Goal: Information Seeking & Learning: Learn about a topic

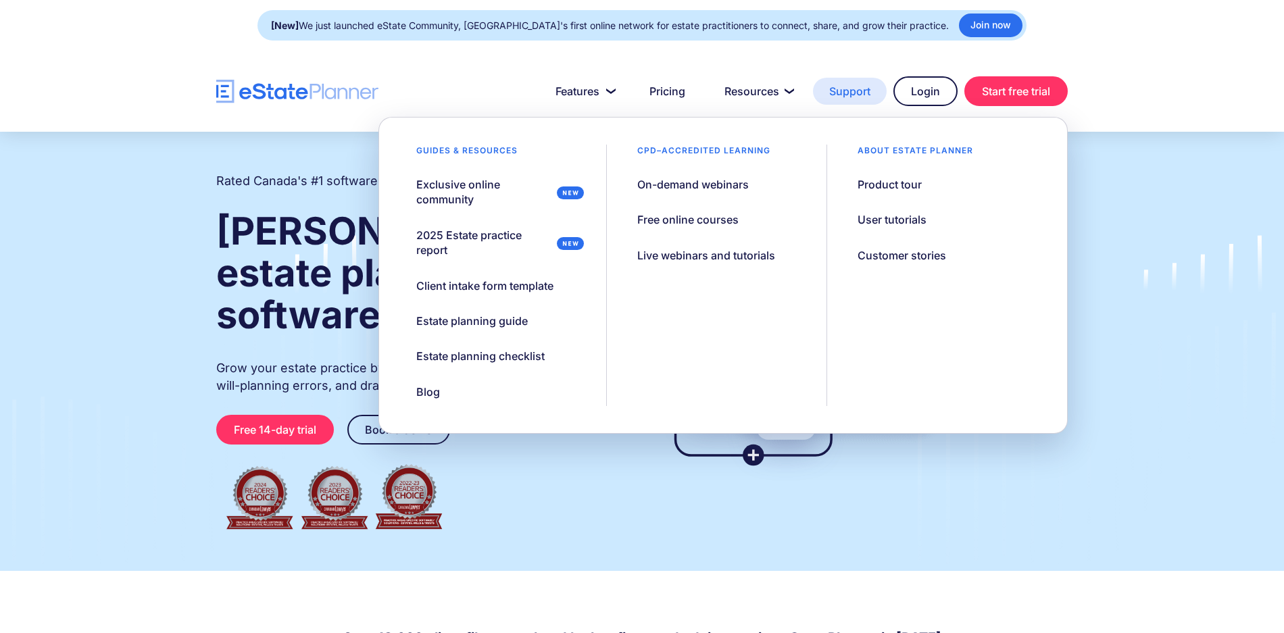
click at [829, 92] on link "Support" at bounding box center [850, 91] width 74 height 27
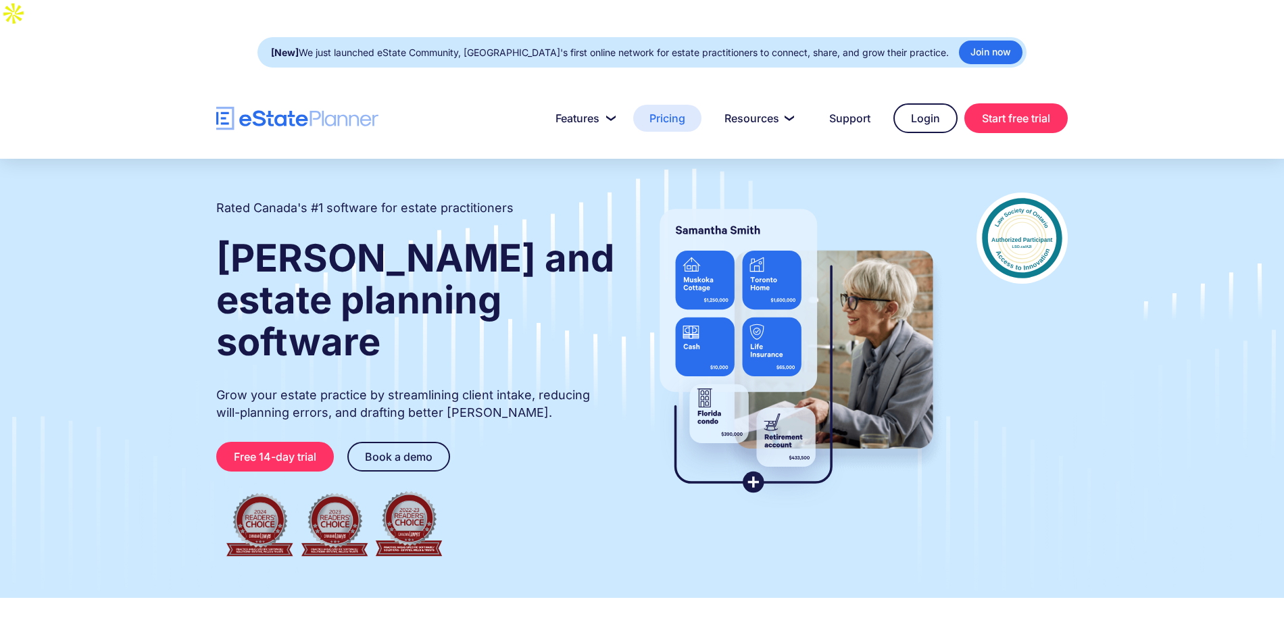
click at [675, 105] on link "Pricing" at bounding box center [667, 118] width 68 height 27
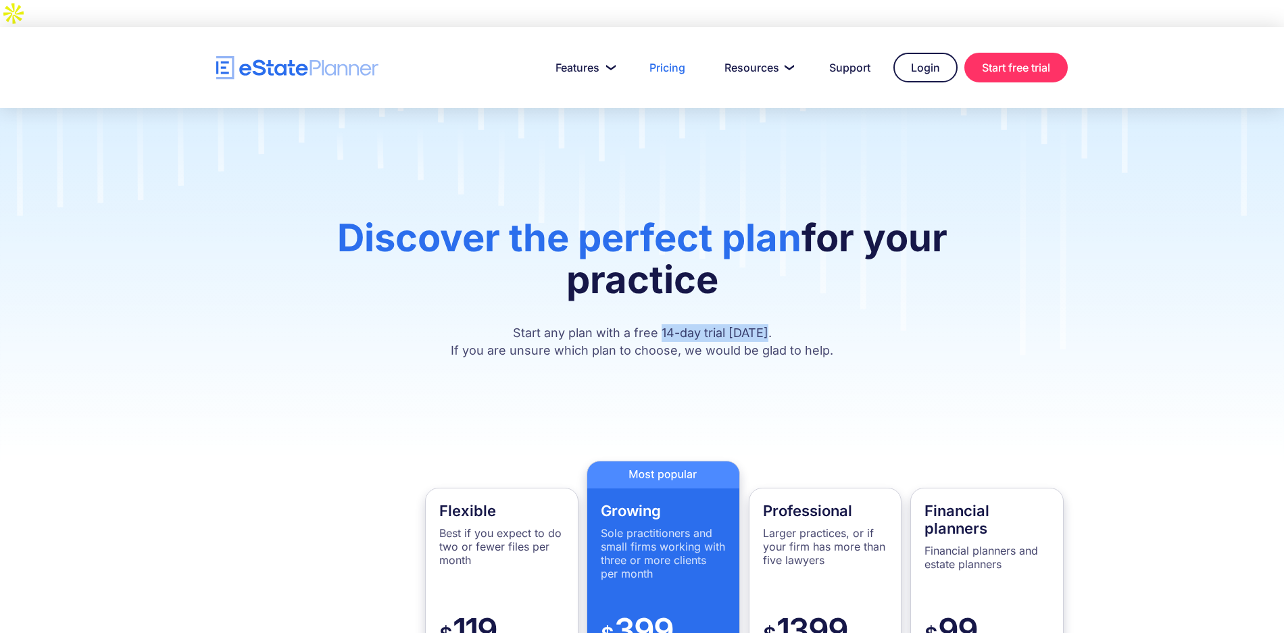
drag, startPoint x: 772, startPoint y: 303, endPoint x: 663, endPoint y: 308, distance: 108.9
click at [663, 324] on p "Start any plan with a free 14-day trial today. If you are unsure which plan to …" at bounding box center [642, 341] width 730 height 35
click at [782, 324] on p "Start any plan with a free 14-day trial today. If you are unsure which plan to …" at bounding box center [642, 341] width 730 height 35
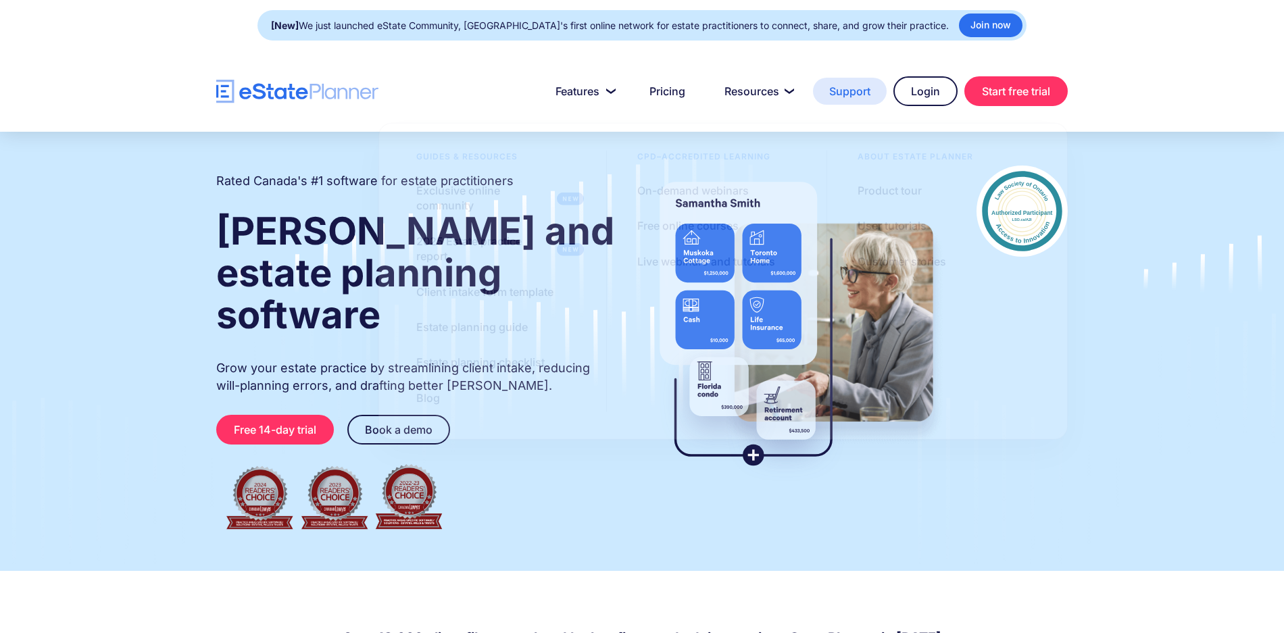
click at [854, 101] on link "Support" at bounding box center [850, 91] width 74 height 27
